Goal: Information Seeking & Learning: Check status

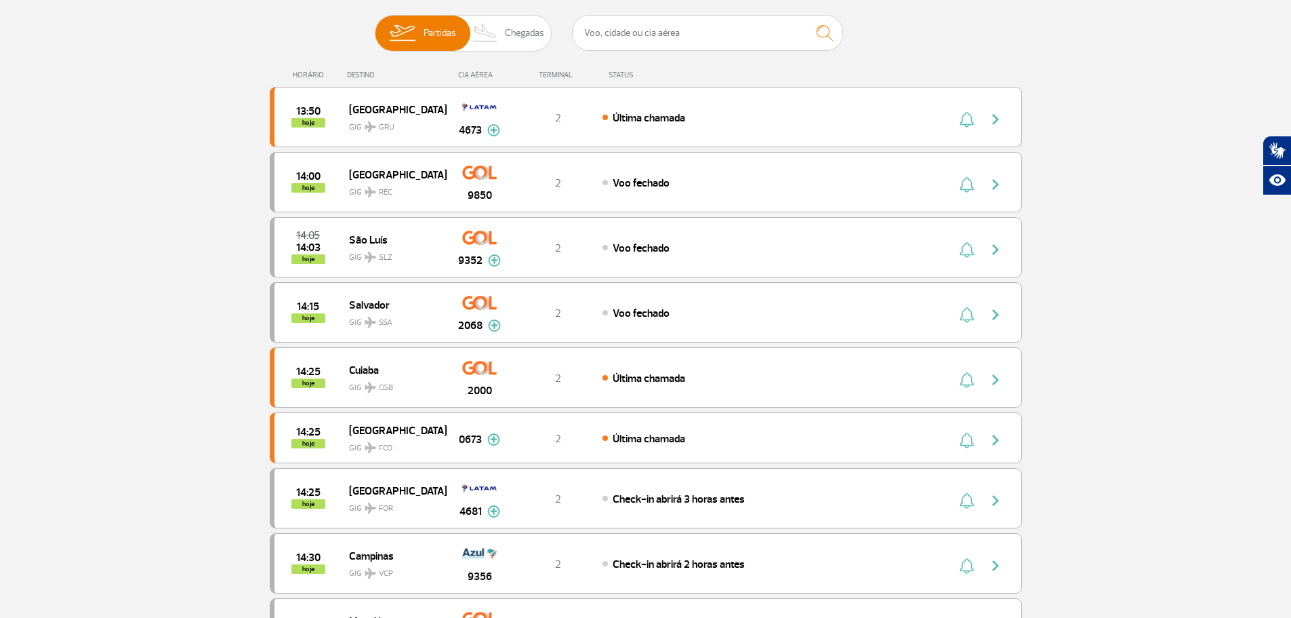
scroll to position [68, 0]
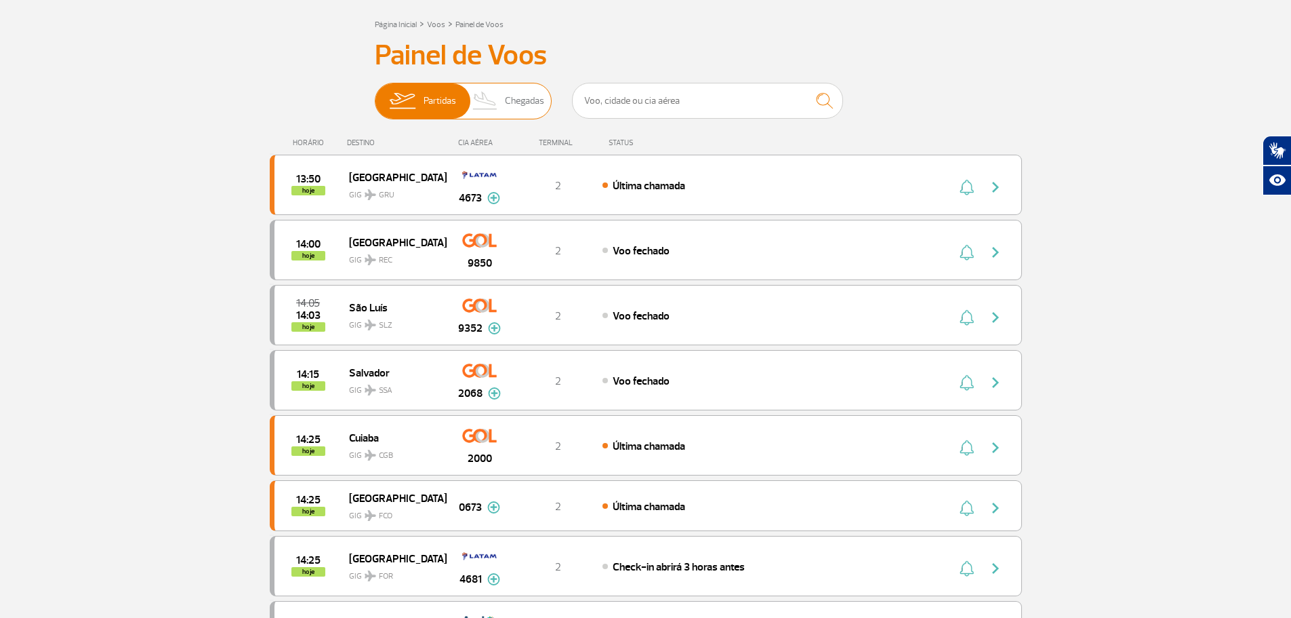
click at [524, 106] on span "Chegadas" at bounding box center [524, 100] width 39 height 35
click at [375, 94] on input "Partidas Chegadas" at bounding box center [375, 94] width 0 height 0
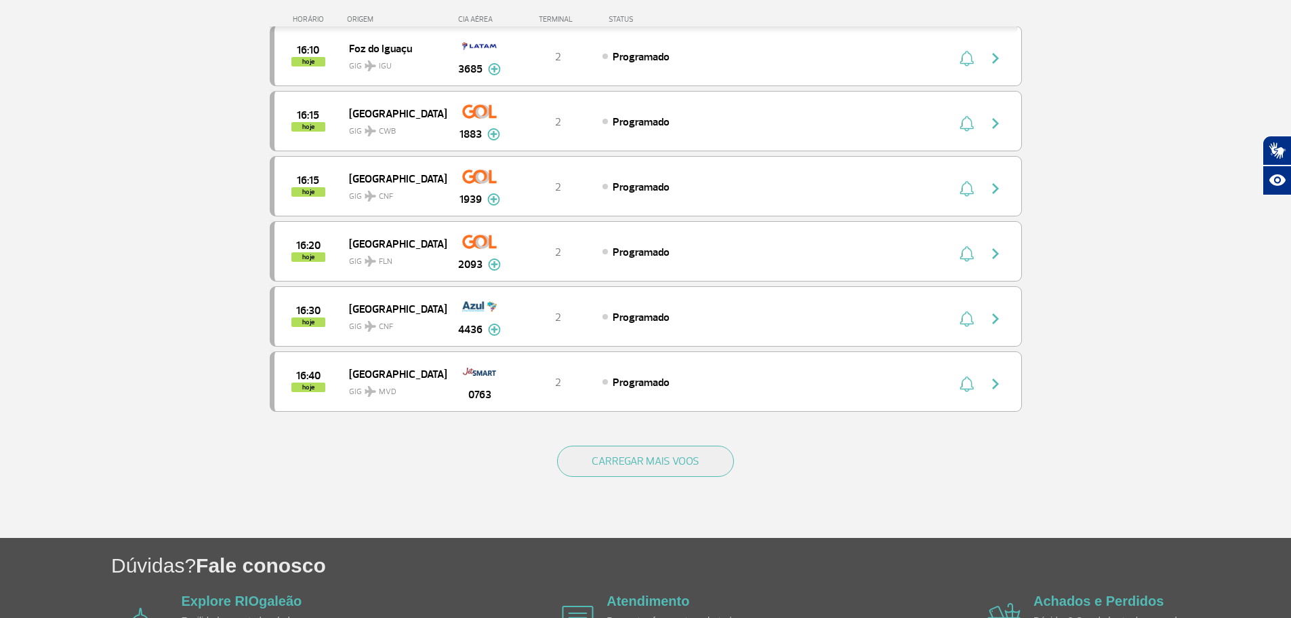
scroll to position [1152, 0]
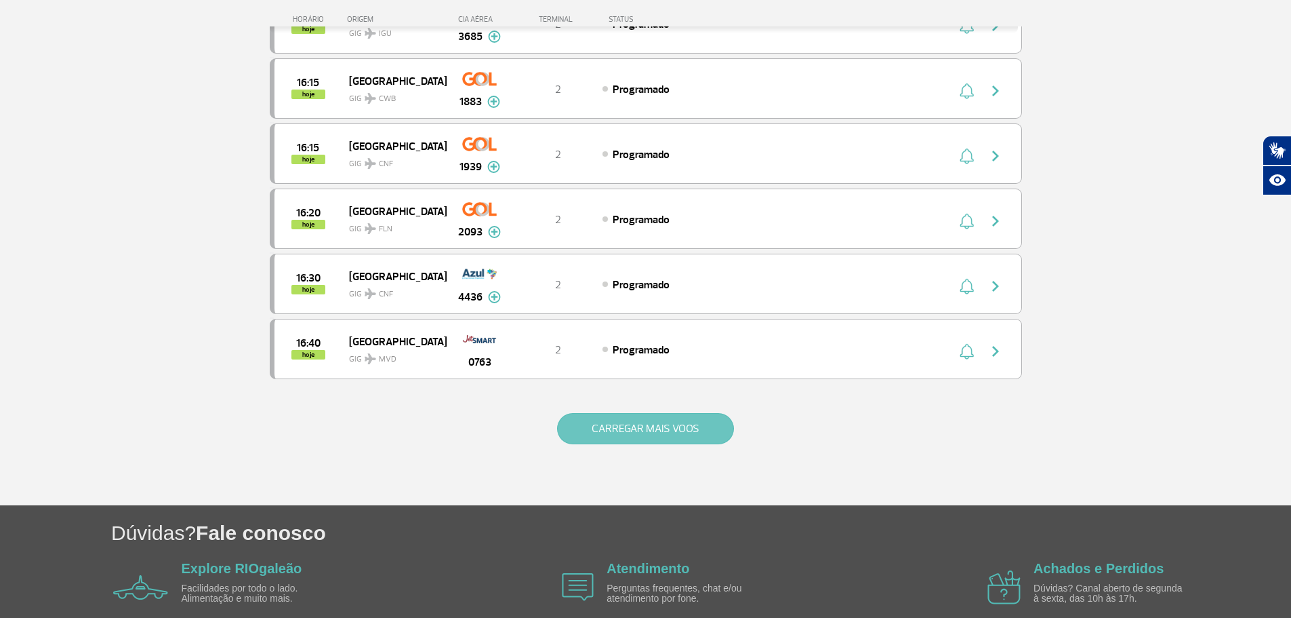
click at [638, 424] on button "CARREGAR MAIS VOOS" at bounding box center [645, 428] width 177 height 31
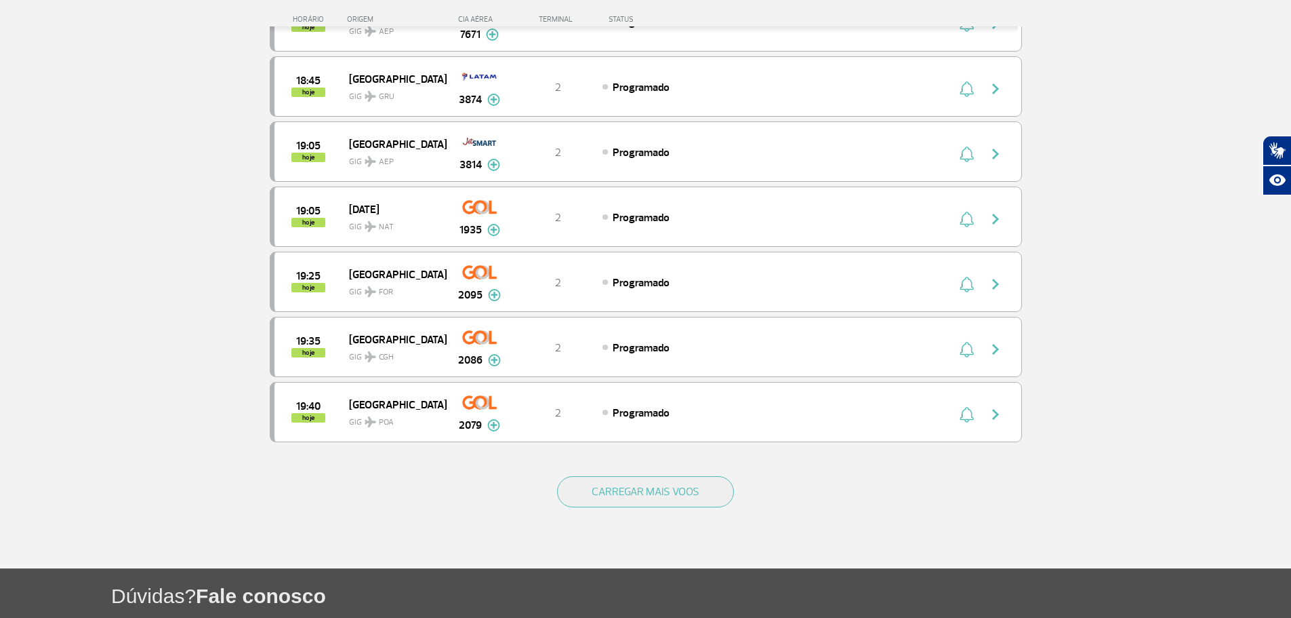
scroll to position [2511, 0]
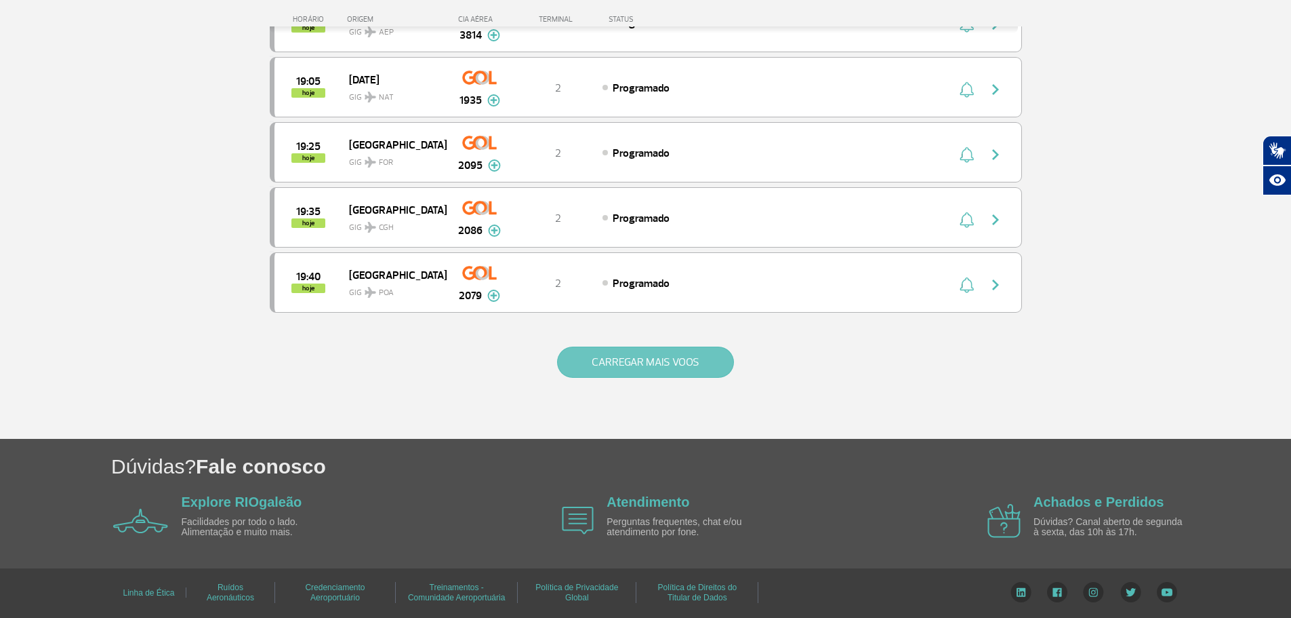
click at [692, 357] on button "CARREGAR MAIS VOOS" at bounding box center [645, 361] width 177 height 31
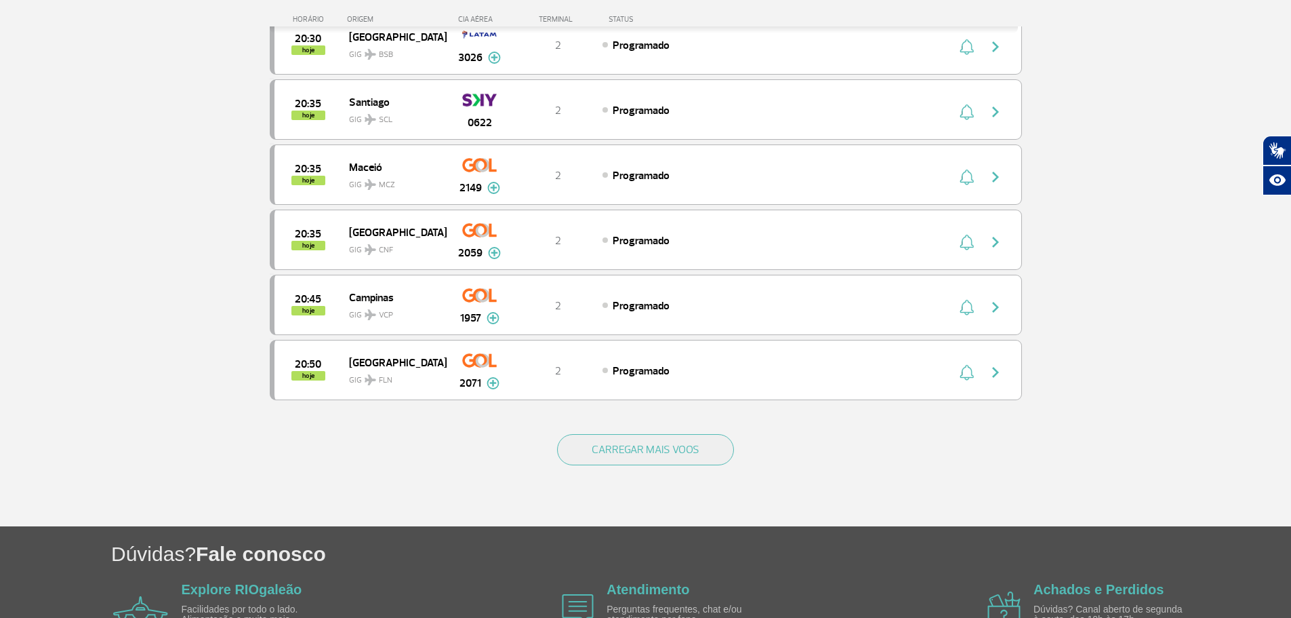
scroll to position [3799, 0]
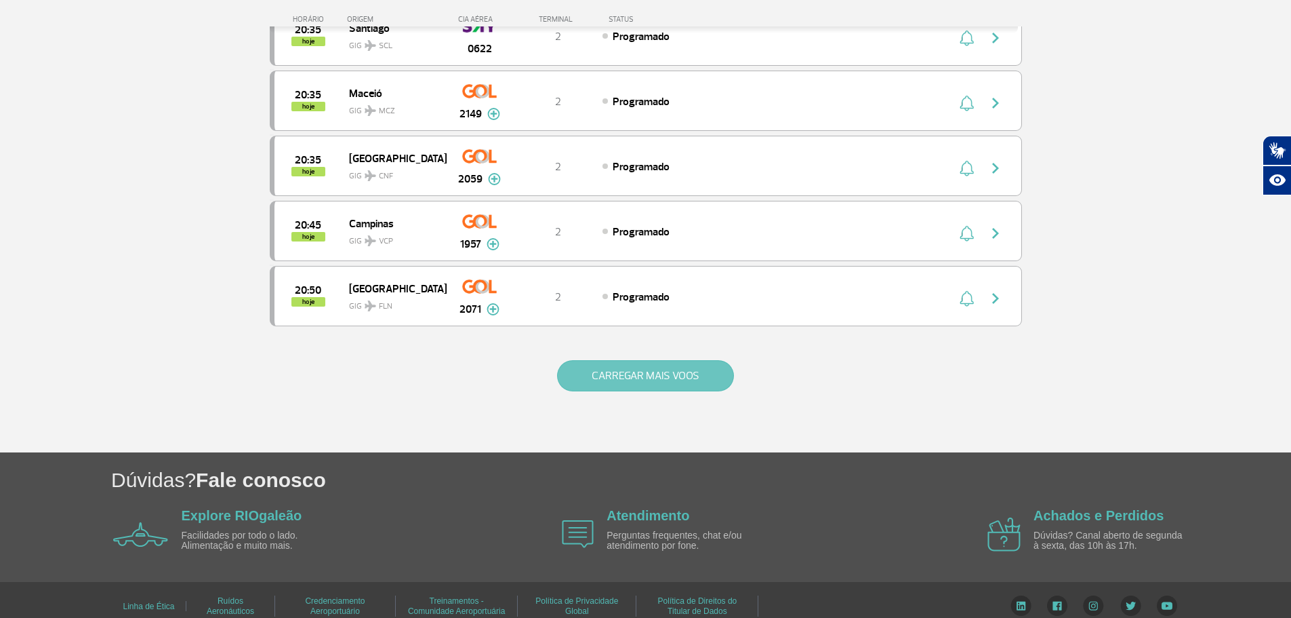
click at [636, 372] on button "CARREGAR MAIS VOOS" at bounding box center [645, 375] width 177 height 31
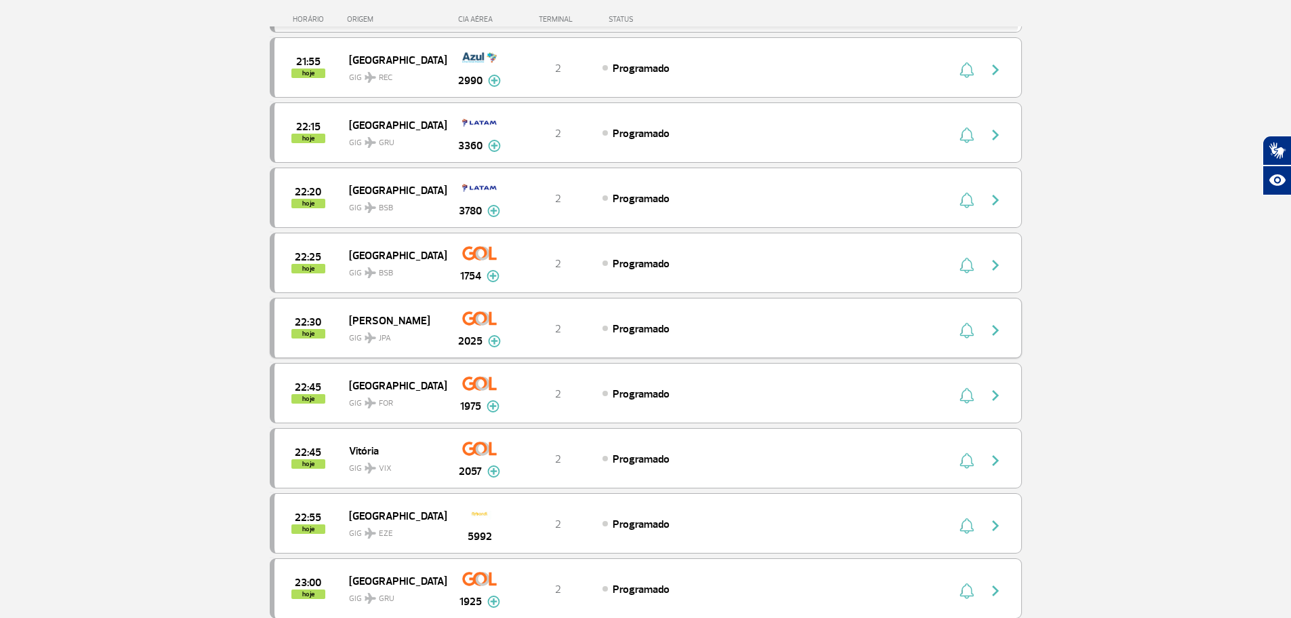
scroll to position [4613, 0]
click at [492, 276] on img at bounding box center [493, 276] width 13 height 12
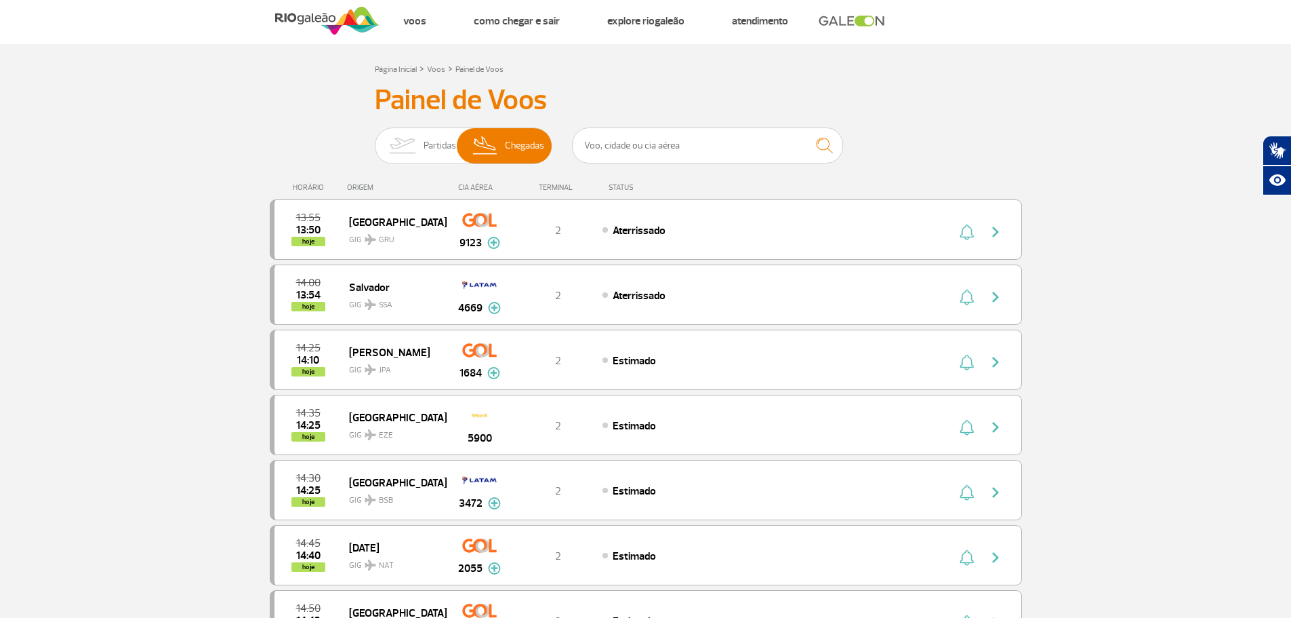
scroll to position [0, 0]
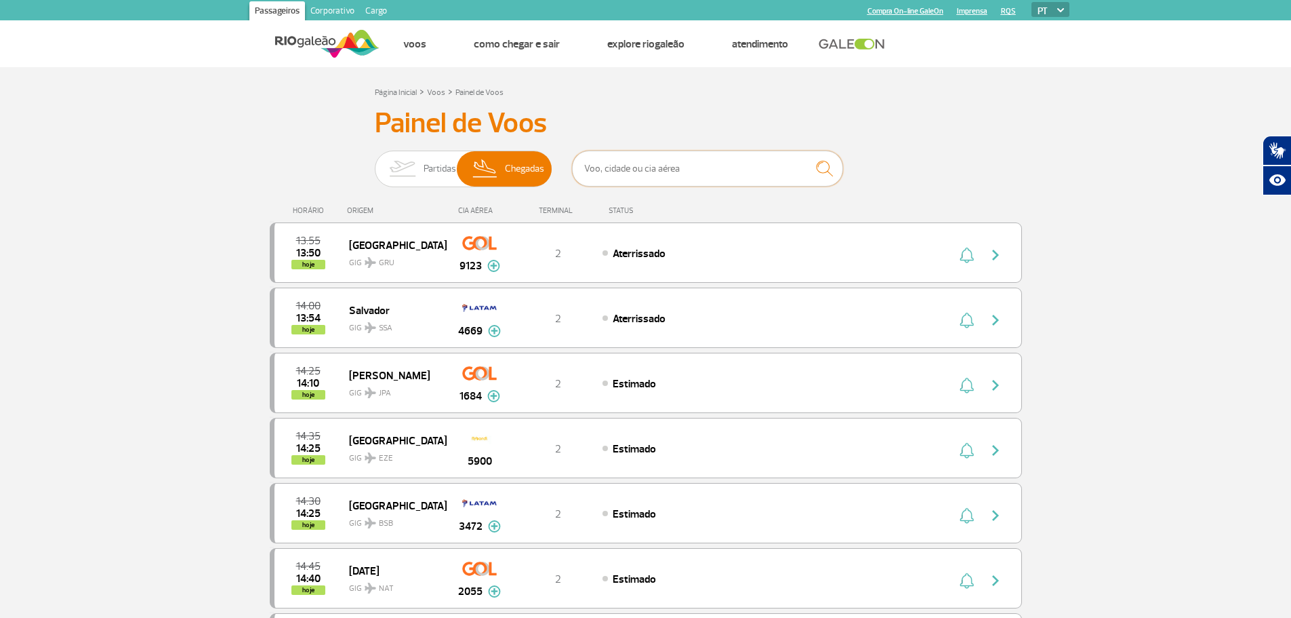
click at [728, 163] on input "text" at bounding box center [707, 169] width 271 height 36
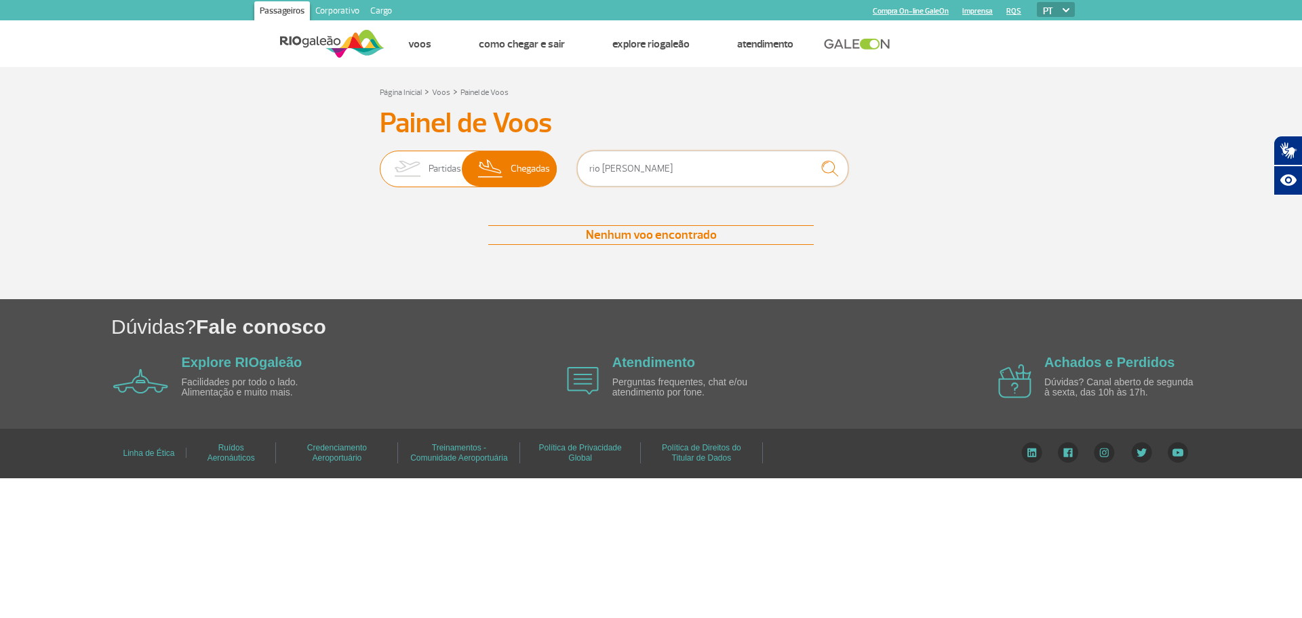
type input "rio [PERSON_NAME]"
click at [442, 169] on span "Partidas" at bounding box center [444, 168] width 33 height 35
click at [380, 162] on input "Partidas Chegadas" at bounding box center [380, 162] width 0 height 0
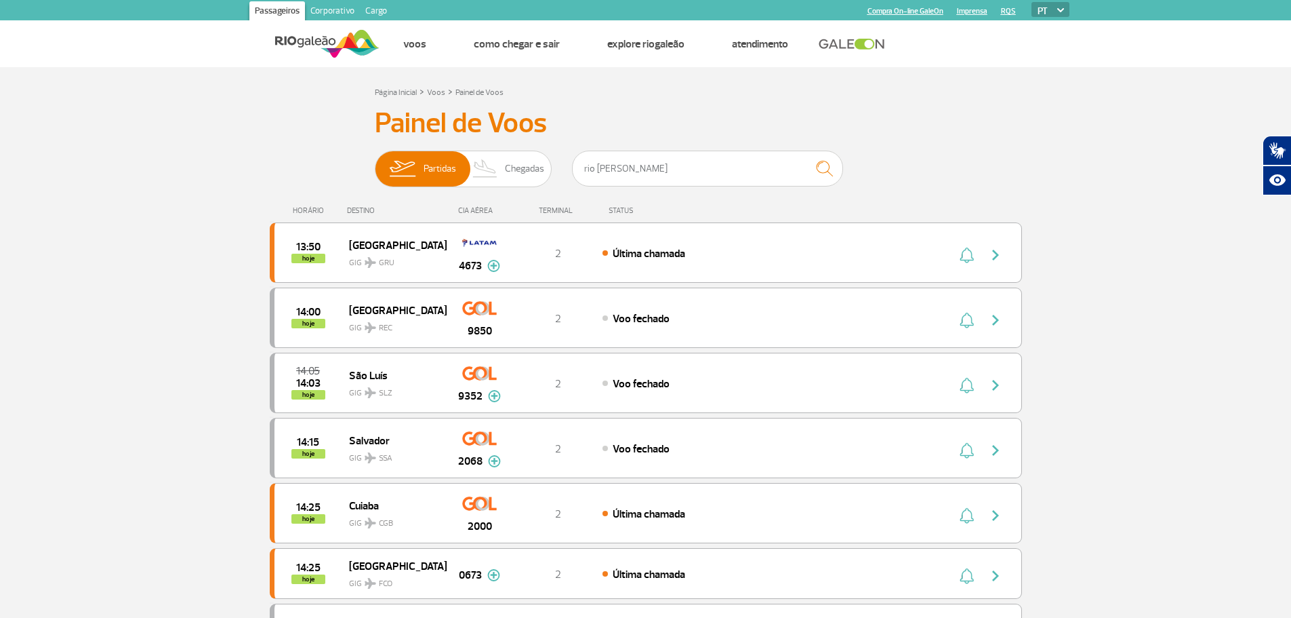
click at [485, 214] on div "CIA AÉREA" at bounding box center [480, 210] width 68 height 9
click at [485, 207] on div "CIA AÉREA" at bounding box center [480, 210] width 68 height 9
click at [435, 157] on span "Partidas" at bounding box center [440, 168] width 33 height 35
click at [375, 162] on input "Partidas Chegadas" at bounding box center [375, 162] width 0 height 0
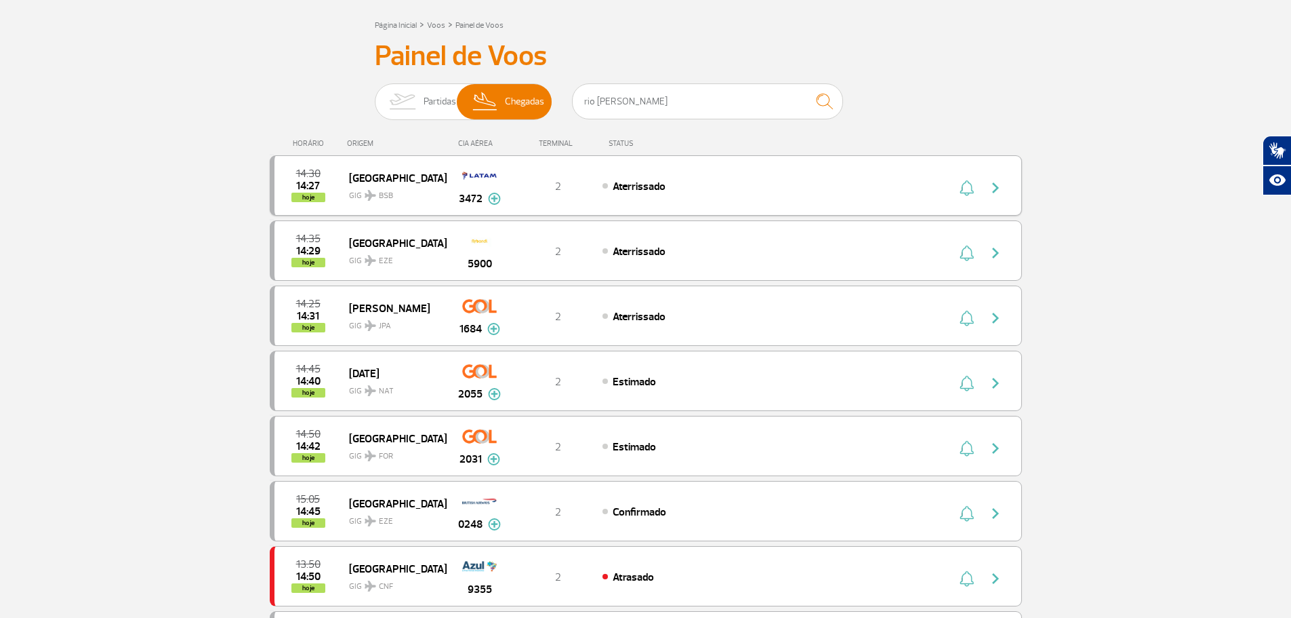
scroll to position [68, 0]
click at [480, 146] on div "CIA AÉREA" at bounding box center [480, 142] width 68 height 9
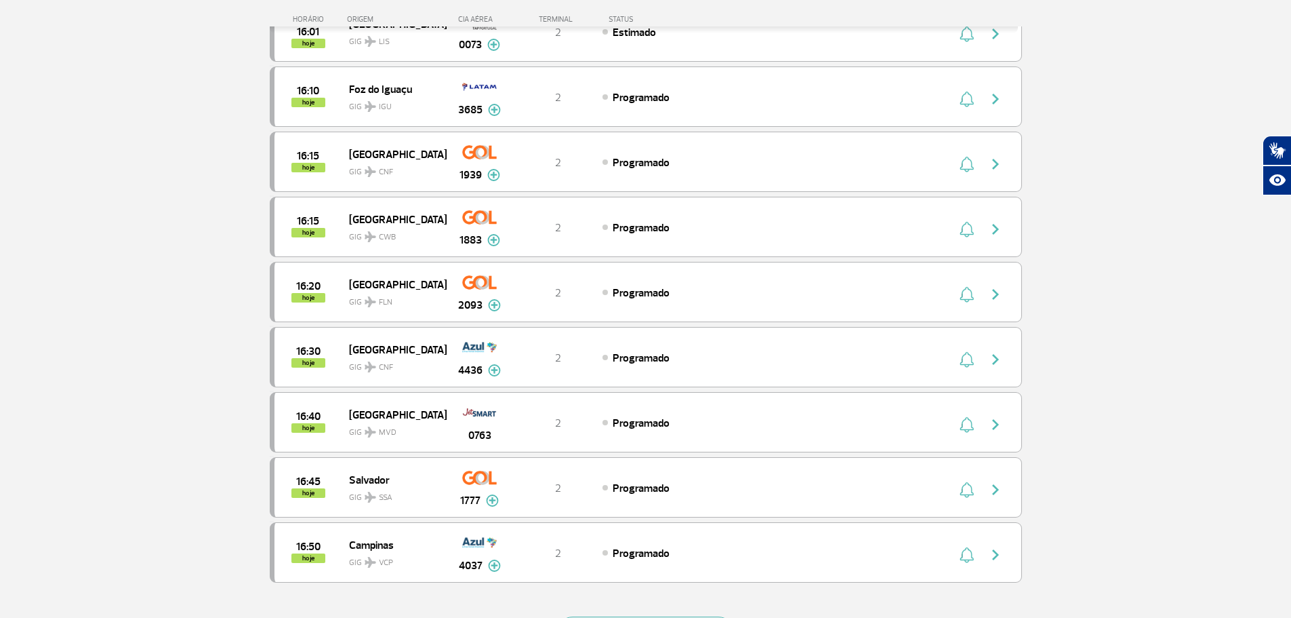
scroll to position [1219, 0]
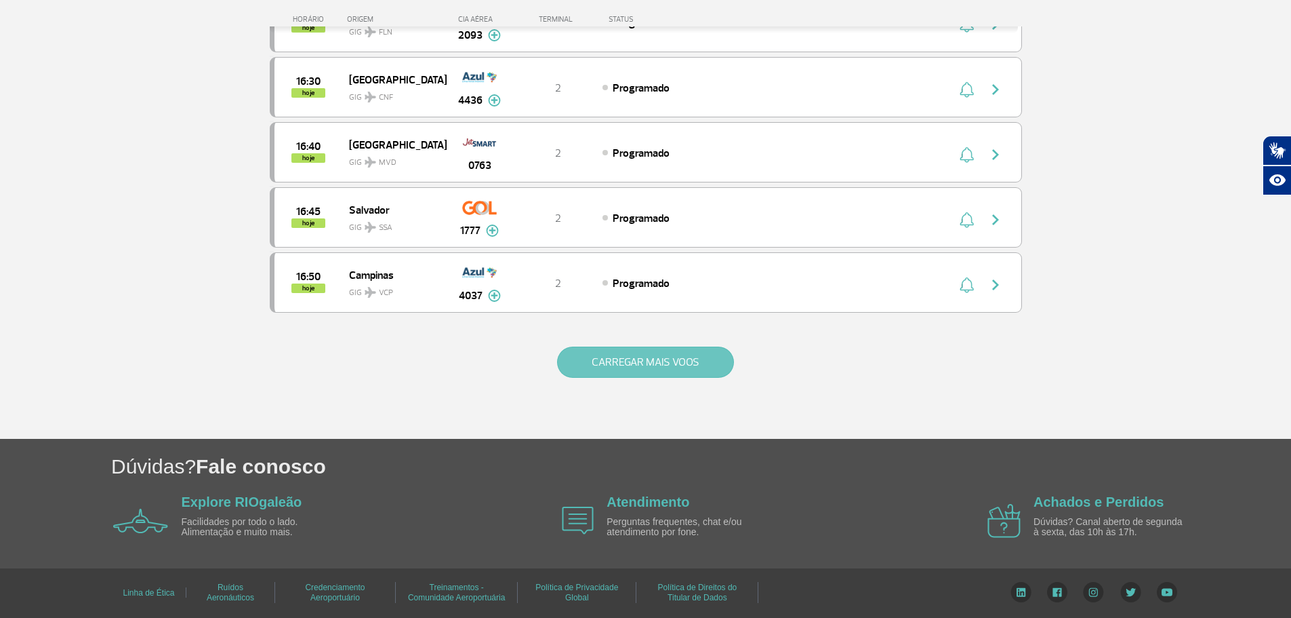
click at [611, 364] on button "CARREGAR MAIS VOOS" at bounding box center [645, 361] width 177 height 31
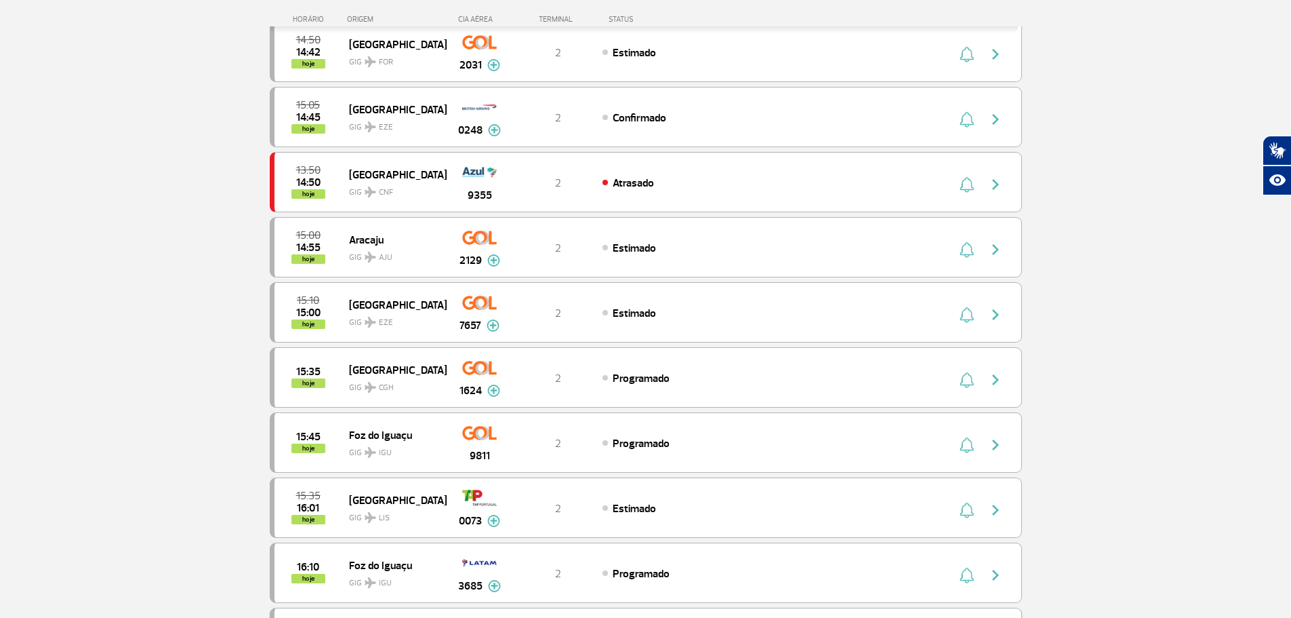
scroll to position [66, 0]
